Goal: Information Seeking & Learning: Learn about a topic

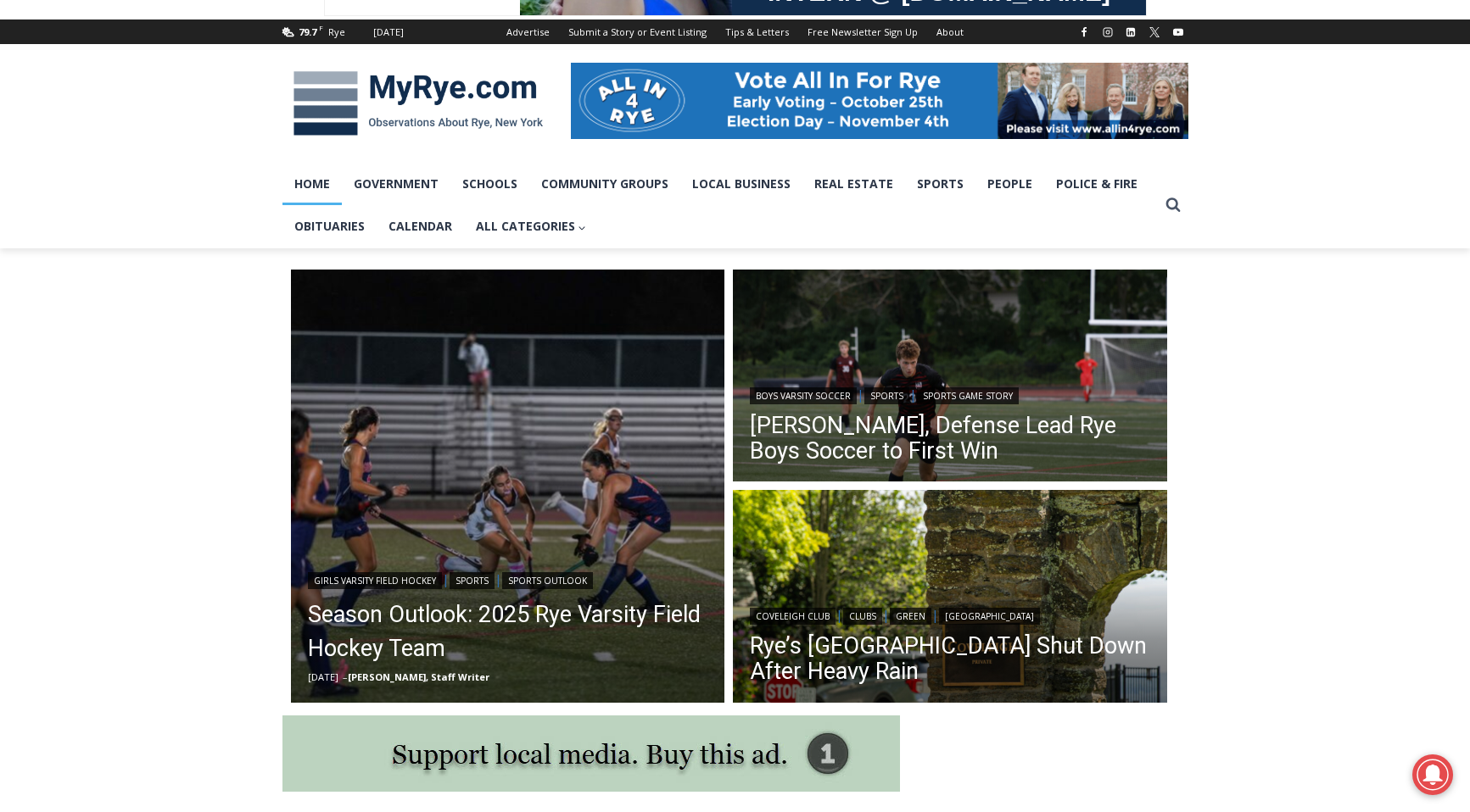
scroll to position [208, 0]
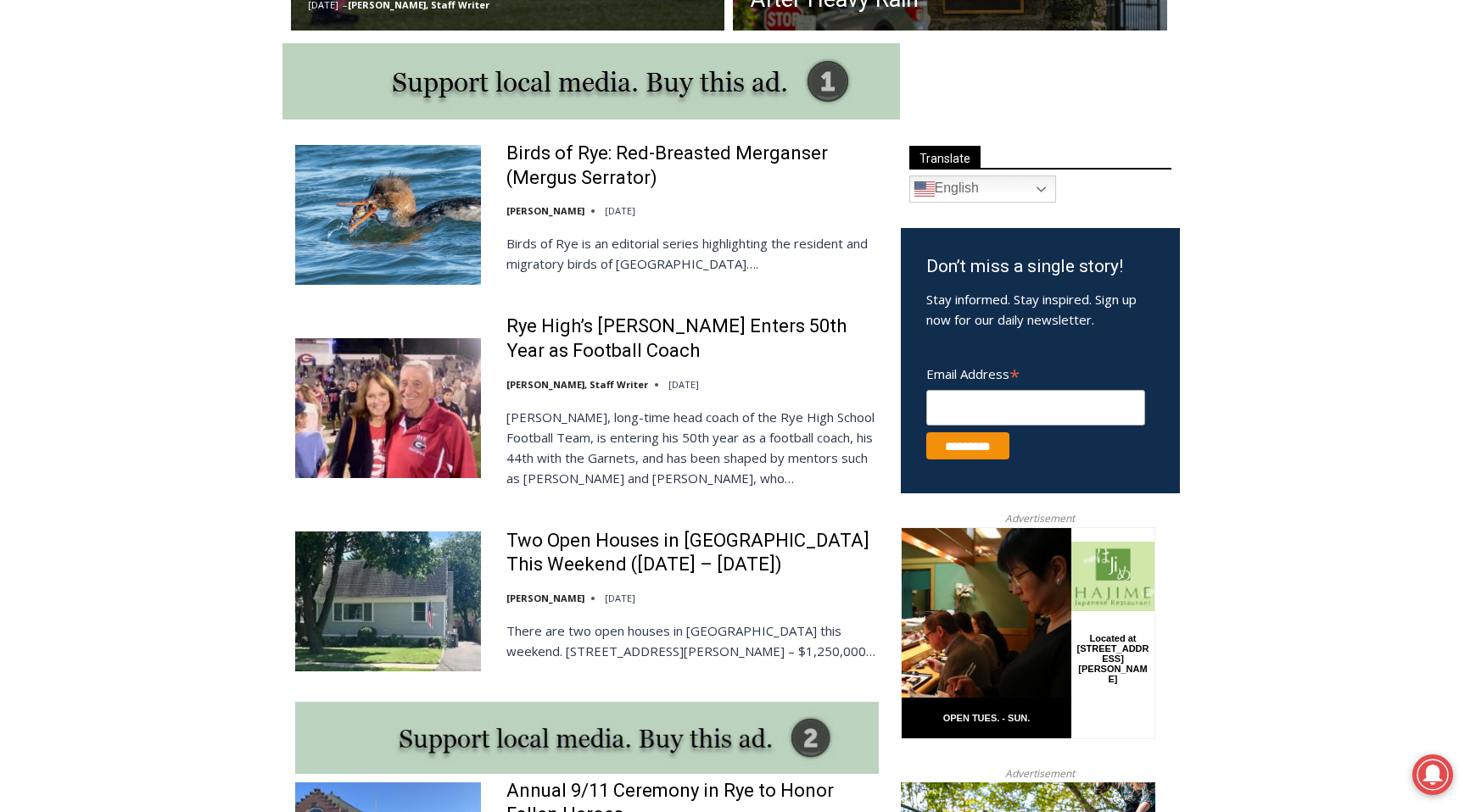
scroll to position [884, 0]
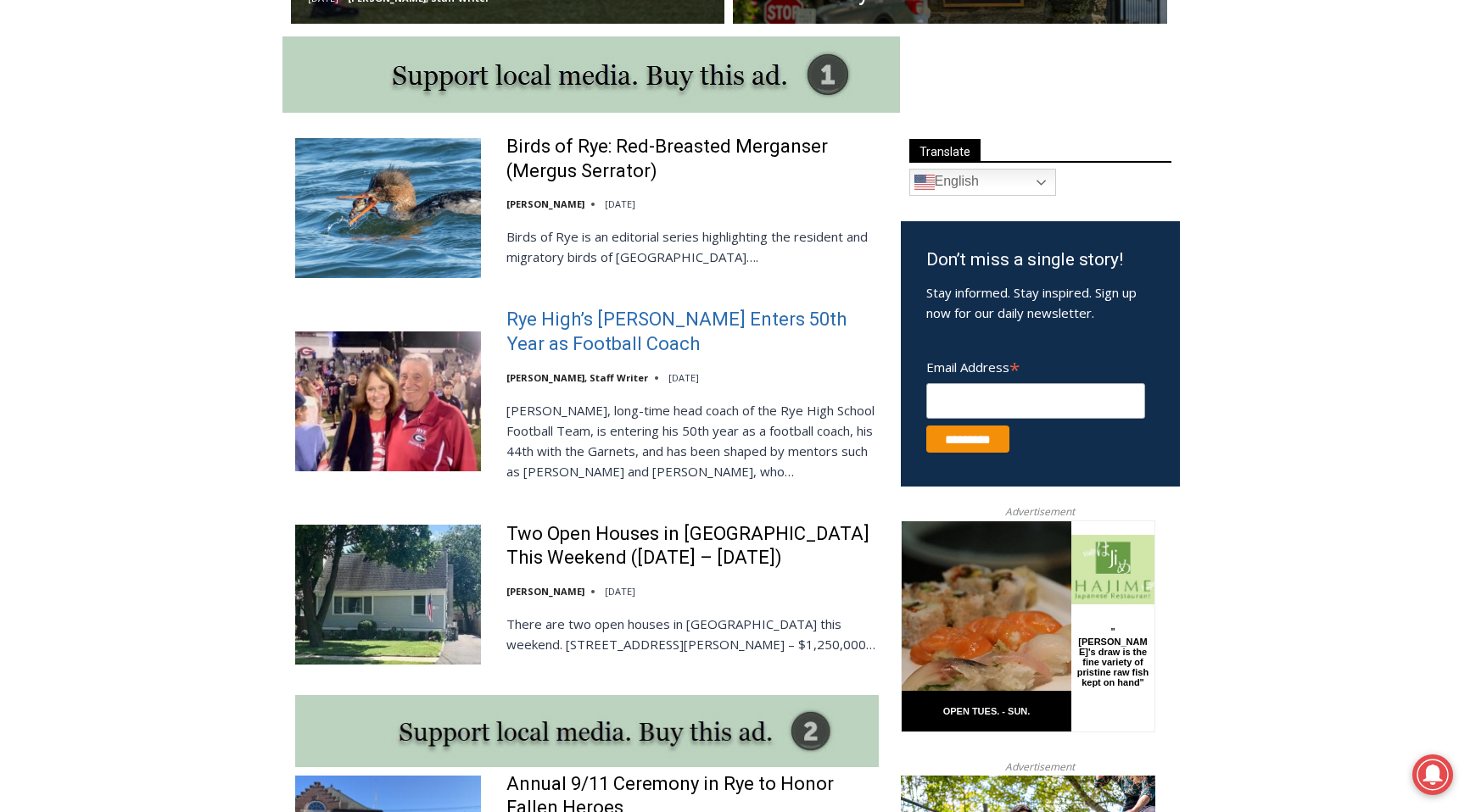
click at [660, 328] on link "Rye High’s [PERSON_NAME] Enters 50th Year as Football Coach" at bounding box center [692, 331] width 373 height 48
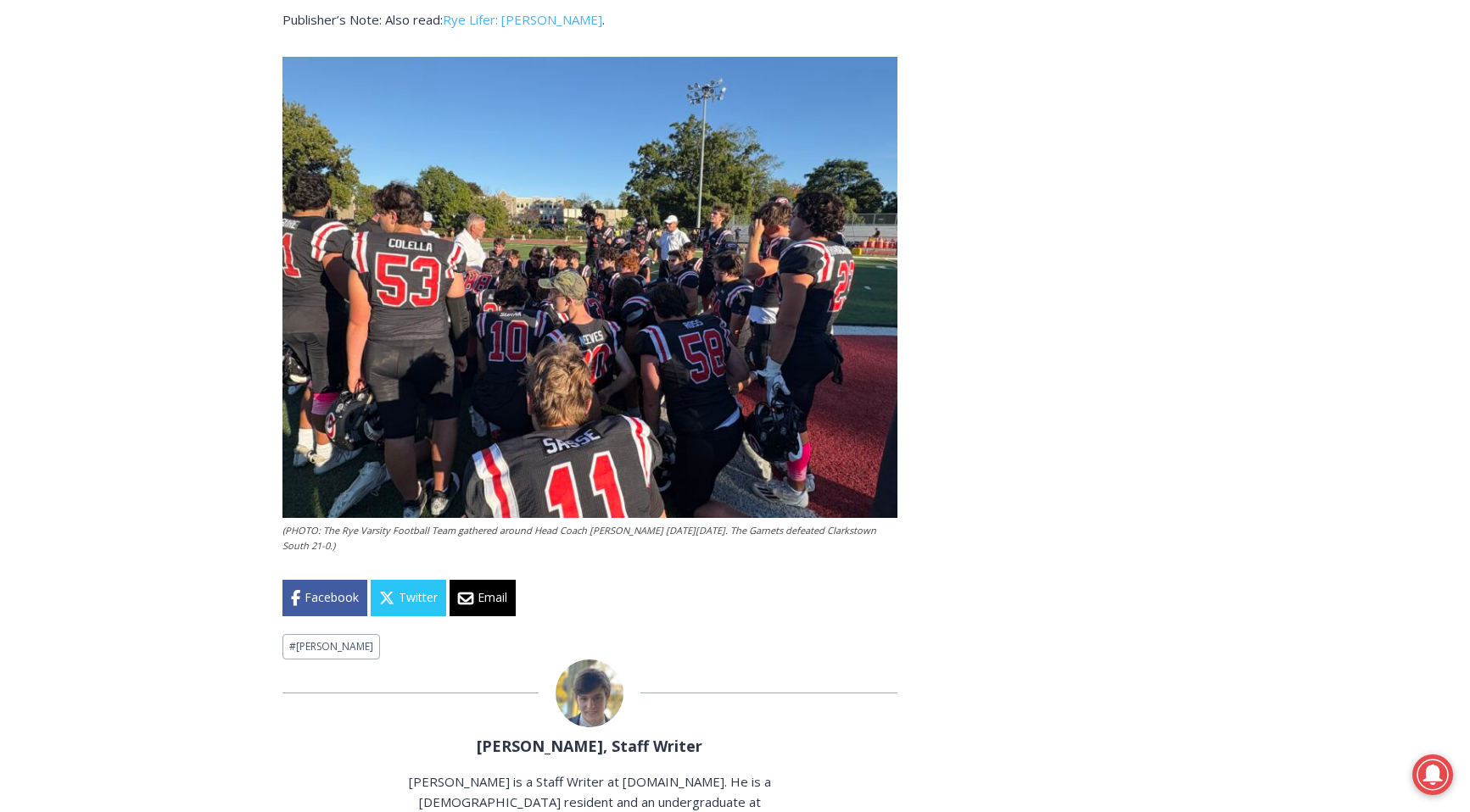
scroll to position [5344, 0]
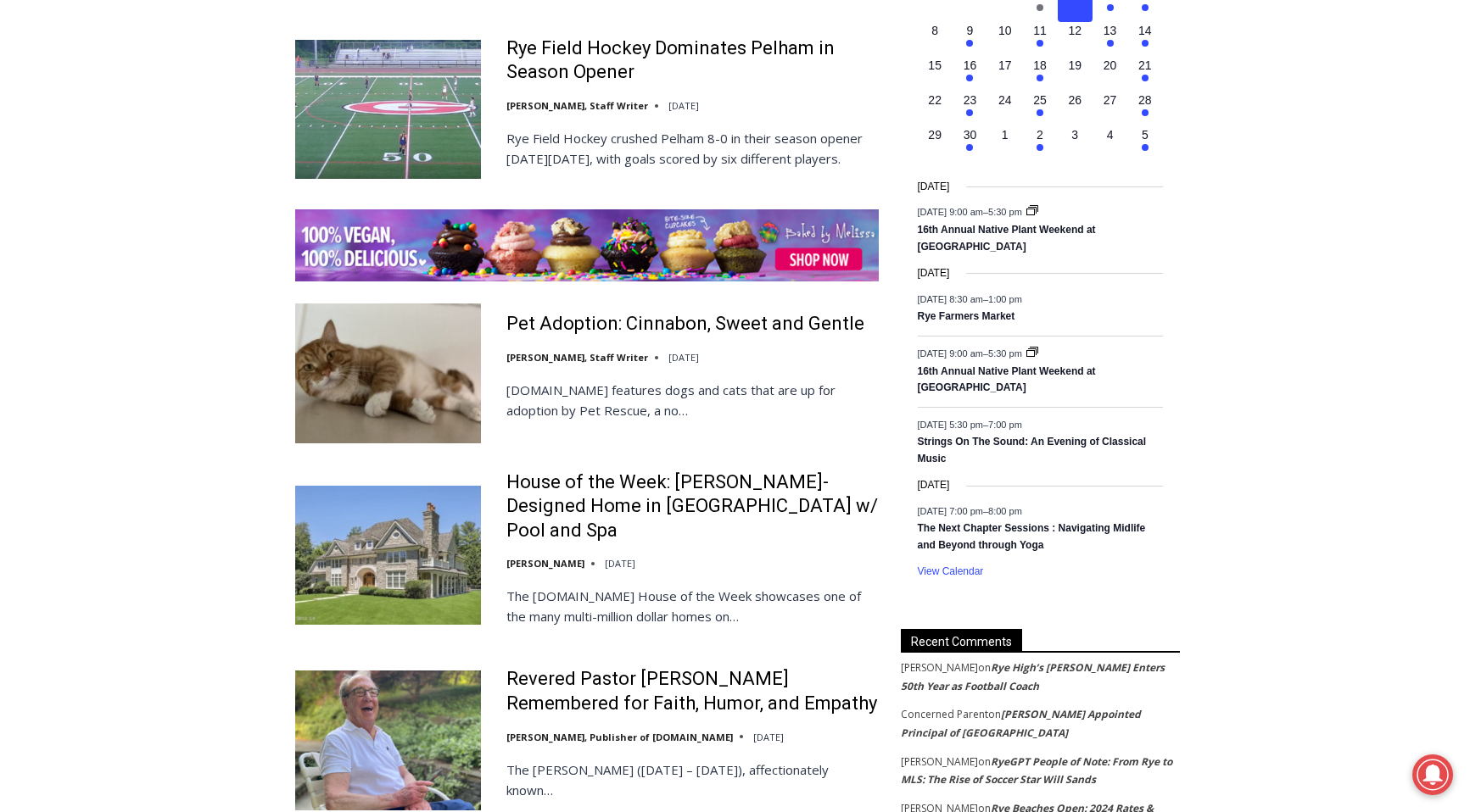
scroll to position [2590, 0]
